Goal: Information Seeking & Learning: Learn about a topic

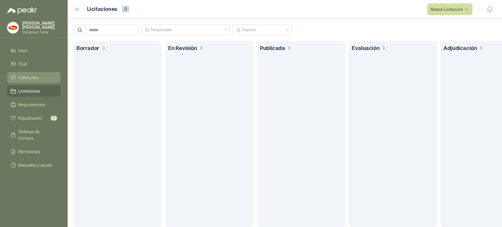
click at [47, 76] on li "Solicitudes" at bounding box center [34, 77] width 46 height 6
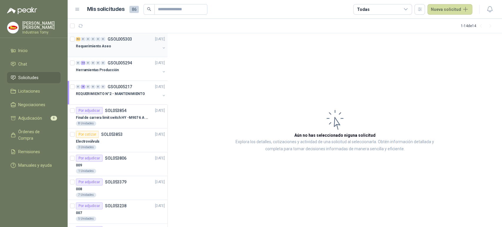
click at [106, 48] on p "Requerimiento Aseo" at bounding box center [93, 47] width 35 height 6
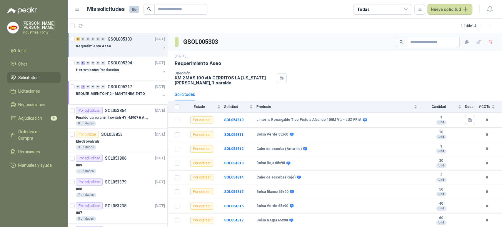
click at [394, 67] on div "[DATE] Requerimiento Aseo Dirección KM 2 MAS 100 vIA CERRITOS LA [US_STATE][PER…" at bounding box center [335, 70] width 320 height 32
drag, startPoint x: 177, startPoint y: 69, endPoint x: 182, endPoint y: 69, distance: 5.3
click at [182, 69] on div "[DATE] Requerimiento Aseo Dirección KM 2 MAS 100 vIA CERRITOS LA [US_STATE][PER…" at bounding box center [335, 70] width 320 height 32
click at [194, 75] on p "KM 2 MAS 100 vIA CERRITOS LA [US_STATE][PERSON_NAME] , [GEOGRAPHIC_DATA]" at bounding box center [225, 80] width 100 height 10
drag, startPoint x: 181, startPoint y: 72, endPoint x: 209, endPoint y: 83, distance: 29.4
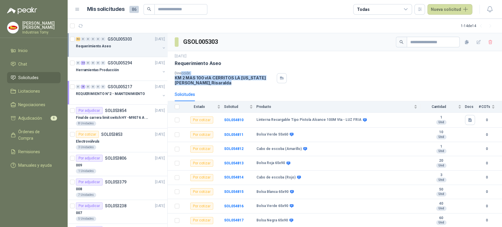
click at [209, 83] on div "Dirección KM 2 MAS 100 vIA CERRITOS LA [US_STATE][PERSON_NAME] , [GEOGRAPHIC_DA…" at bounding box center [225, 78] width 100 height 14
click at [209, 83] on p "KM 2 MAS 100 vIA CERRITOS LA [US_STATE][PERSON_NAME] , [GEOGRAPHIC_DATA]" at bounding box center [225, 80] width 100 height 10
drag, startPoint x: 181, startPoint y: 78, endPoint x: 223, endPoint y: 75, distance: 42.8
click at [223, 75] on div "Dirección KM 2 MAS 100 vIA CERRITOS LA [US_STATE][PERSON_NAME] , [GEOGRAPHIC_DA…" at bounding box center [225, 78] width 100 height 14
click at [223, 76] on p "KM 2 MAS 100 vIA CERRITOS LA [US_STATE][PERSON_NAME] , [GEOGRAPHIC_DATA]" at bounding box center [225, 80] width 100 height 10
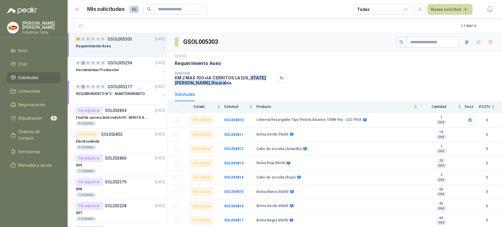
drag, startPoint x: 248, startPoint y: 77, endPoint x: 205, endPoint y: 82, distance: 43.2
click at [205, 82] on p "KM 2 MAS 100 vIA CERRITOS LA [US_STATE][PERSON_NAME] , [GEOGRAPHIC_DATA]" at bounding box center [225, 80] width 100 height 10
click at [206, 79] on p "KM 2 MAS 100 vIA CERRITOS LA [US_STATE][PERSON_NAME] , [GEOGRAPHIC_DATA]" at bounding box center [225, 80] width 100 height 10
click at [208, 65] on p "Requerimiento Aseo" at bounding box center [198, 63] width 46 height 6
